Goal: Task Accomplishment & Management: Understand process/instructions

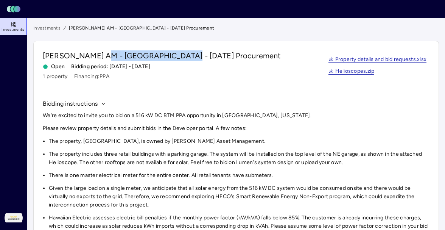
drag, startPoint x: 177, startPoint y: 57, endPoint x: 100, endPoint y: 57, distance: 77.2
click at [100, 57] on span "[PERSON_NAME] AM - [GEOGRAPHIC_DATA] - [DATE] Procurement" at bounding box center [162, 55] width 238 height 11
copy span "[GEOGRAPHIC_DATA]"
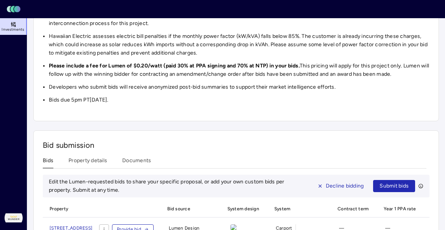
scroll to position [227, 0]
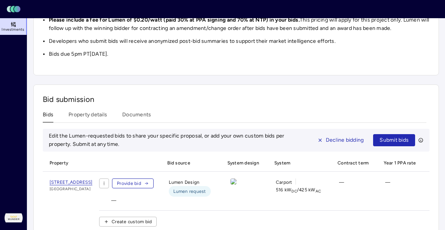
drag, startPoint x: 132, startPoint y: 180, endPoint x: 40, endPoint y: 179, distance: 92.0
click at [40, 179] on div "Bid submission Bids Property details Documents Edit the Lumen-requested bids to…" at bounding box center [236, 163] width 406 height 158
copy span "[STREET_ADDRESS]"
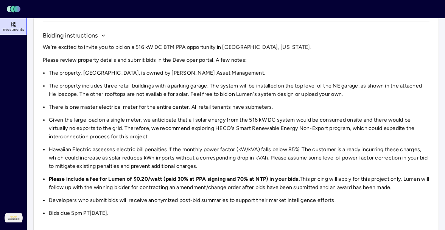
scroll to position [70, 0]
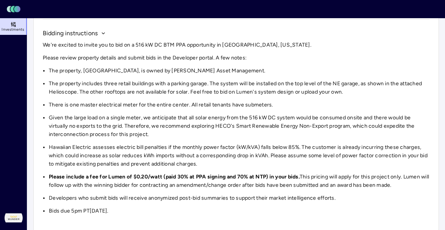
drag, startPoint x: 153, startPoint y: 209, endPoint x: 44, endPoint y: 31, distance: 209.3
click at [44, 31] on div "Bidding instructions We're excited to invite you to bid on a 516 kW DC BTM PPA …" at bounding box center [236, 126] width 387 height 194
copy div "Bidding instructions We're excited to invite you to bid on a 516 kW DC BTM PPA …"
click at [84, 145] on li "Hawaiian Electric assesses electric bill penalties if the monthly power factor …" at bounding box center [239, 155] width 381 height 25
